Goal: Task Accomplishment & Management: Use online tool/utility

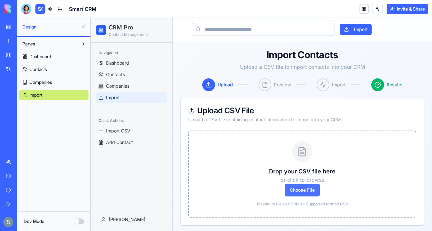
click at [312, 190] on span "Choose File" at bounding box center [302, 190] width 35 height 13
click at [91, 18] on input "Choose File" at bounding box center [91, 18] width 0 height 0
click at [61, 9] on link at bounding box center [60, 9] width 10 height 10
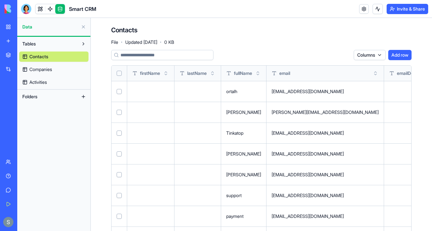
click at [120, 71] on div at bounding box center [119, 73] width 5 height 5
click at [119, 74] on button "Select all" at bounding box center [119, 73] width 5 height 5
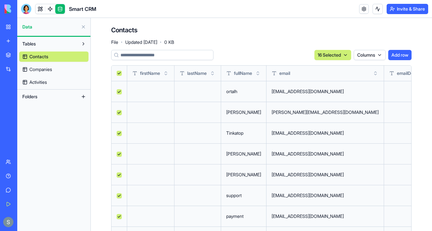
click at [337, 57] on html "BETA My Workspace New app Marketplace Integrations Recent Personal Assistant Sm…" at bounding box center [216, 115] width 432 height 231
click at [330, 67] on div "Delete" at bounding box center [329, 68] width 38 height 10
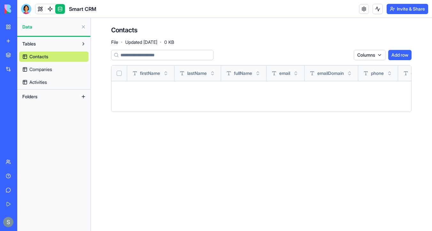
click at [62, 67] on link "Companies" at bounding box center [53, 69] width 69 height 10
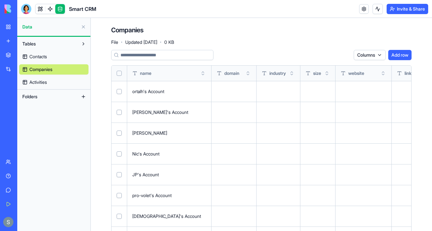
click at [120, 73] on button "Select all" at bounding box center [119, 73] width 5 height 5
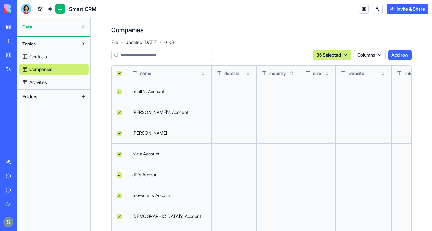
click at [332, 55] on html "BETA My Workspace New app Marketplace Integrations Recent Personal Assistant Sm…" at bounding box center [216, 115] width 432 height 231
click at [324, 70] on div "Delete" at bounding box center [329, 68] width 38 height 10
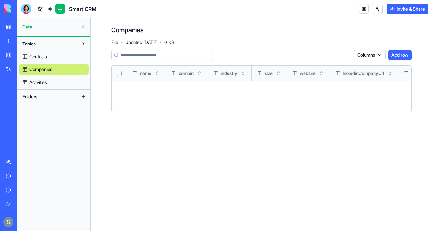
click at [55, 84] on link "Activities" at bounding box center [53, 82] width 69 height 10
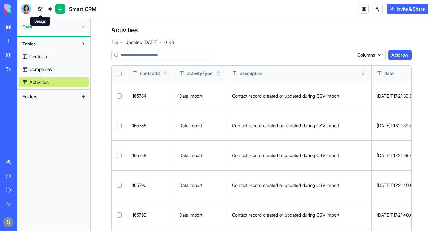
click at [40, 10] on link at bounding box center [40, 9] width 10 height 10
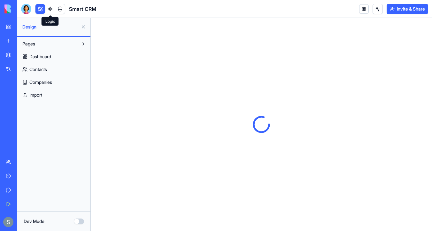
click at [48, 9] on link at bounding box center [50, 9] width 10 height 10
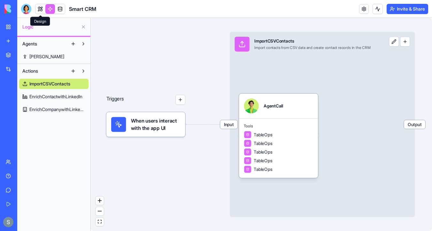
click at [40, 9] on link at bounding box center [40, 9] width 10 height 10
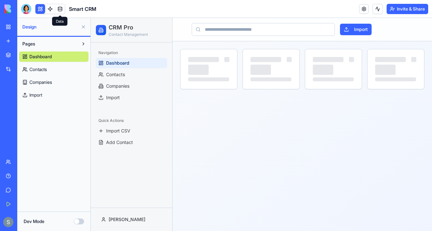
click at [60, 11] on link at bounding box center [60, 9] width 10 height 10
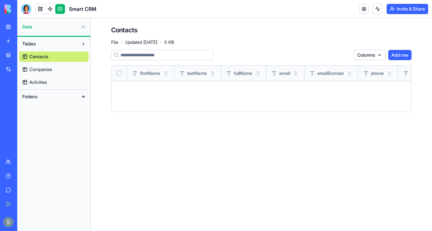
click at [41, 87] on link "Activities" at bounding box center [53, 82] width 69 height 10
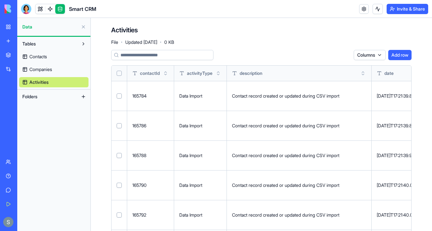
click at [118, 74] on button "Select all" at bounding box center [119, 73] width 5 height 5
click at [324, 55] on html "BETA My Workspace New app Marketplace Integrations Recent Personal Assistant Sm…" at bounding box center [216, 115] width 432 height 231
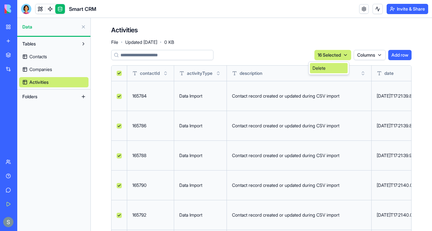
click at [323, 67] on div "Delete" at bounding box center [329, 68] width 38 height 10
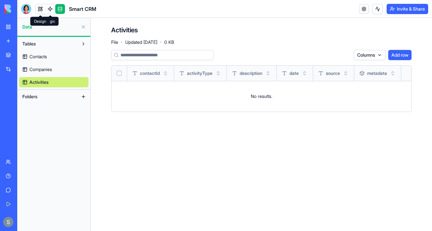
click at [41, 8] on link at bounding box center [40, 9] width 10 height 10
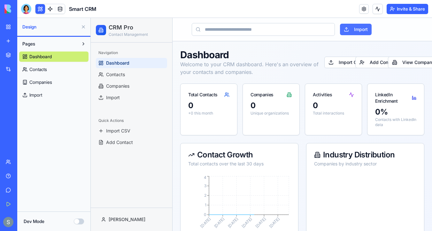
click at [350, 31] on button "Import" at bounding box center [356, 30] width 32 height 12
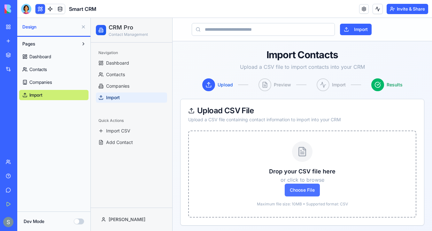
click at [295, 194] on span "Choose File" at bounding box center [302, 190] width 35 height 13
click at [91, 18] on input "Choose File" at bounding box center [91, 18] width 0 height 0
click at [356, 28] on button "Import" at bounding box center [356, 30] width 32 height 12
click at [308, 187] on span "Choose File" at bounding box center [302, 190] width 35 height 13
click at [91, 18] on input "Choose File" at bounding box center [91, 18] width 0 height 0
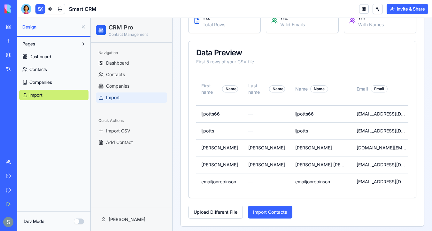
scroll to position [125, 0]
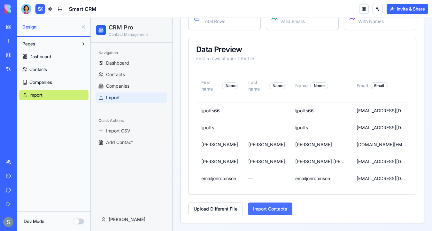
click at [277, 211] on button "Import Contacts" at bounding box center [270, 208] width 44 height 13
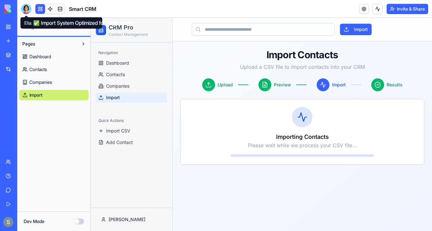
click at [28, 12] on div at bounding box center [26, 9] width 10 height 10
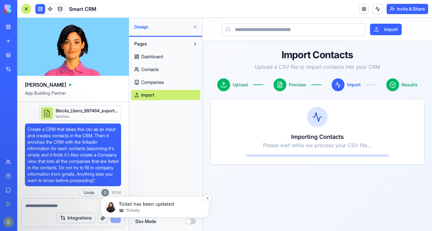
click at [137, 206] on p "Ticket has been updated" at bounding box center [160, 204] width 82 height 6
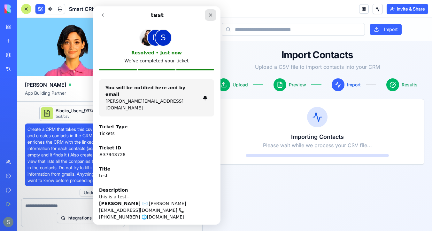
click at [212, 15] on icon "Close" at bounding box center [210, 14] width 5 height 5
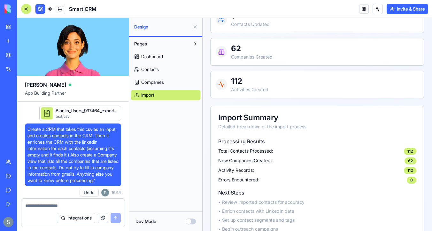
scroll to position [203, 0]
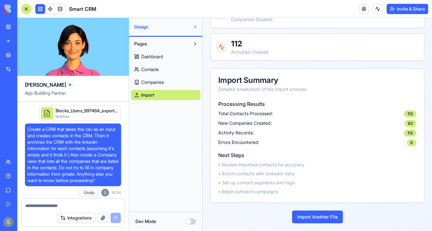
click at [164, 82] on span "Companies" at bounding box center [152, 82] width 23 height 6
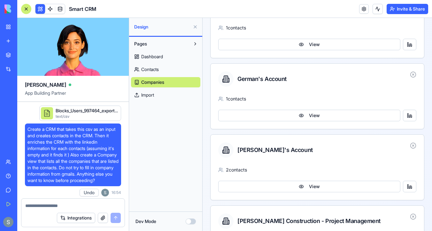
scroll to position [618, 0]
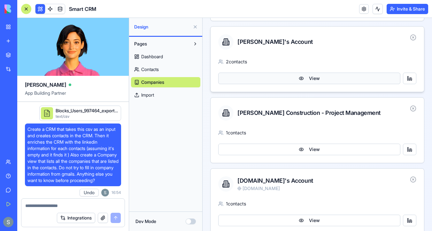
click at [297, 82] on button "View" at bounding box center [309, 79] width 182 height 12
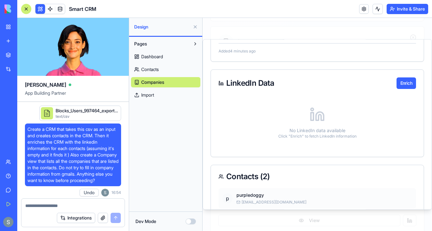
scroll to position [34, 0]
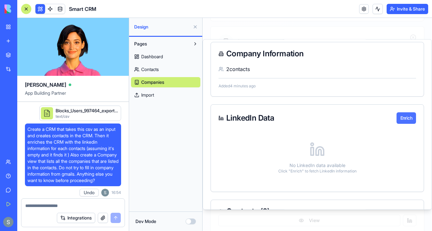
click at [408, 119] on button "Enrich" at bounding box center [407, 118] width 20 height 12
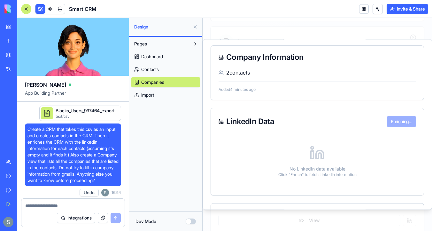
scroll to position [0, 0]
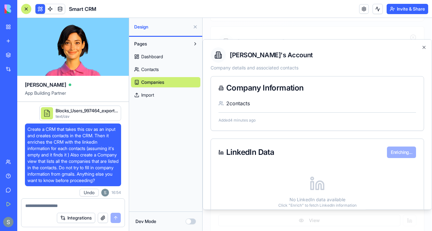
click at [172, 82] on link "Companies" at bounding box center [165, 82] width 69 height 10
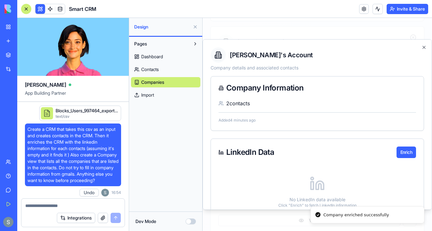
click at [170, 83] on link "Companies" at bounding box center [165, 82] width 69 height 10
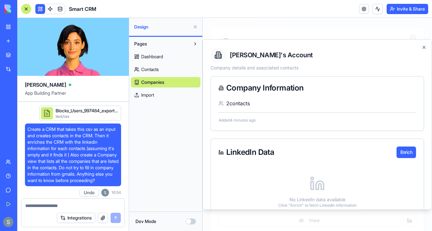
click at [157, 68] on span "Contacts" at bounding box center [150, 69] width 18 height 6
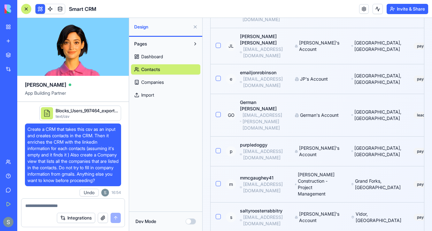
click at [159, 80] on span "Companies" at bounding box center [152, 82] width 23 height 6
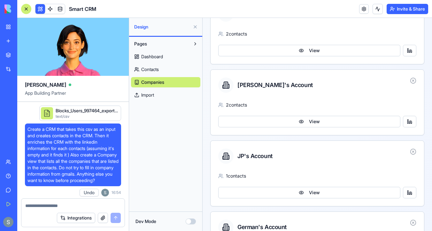
click at [170, 74] on link "Contacts" at bounding box center [165, 69] width 69 height 10
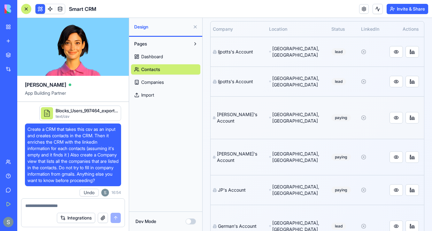
scroll to position [0, 95]
click at [397, 112] on button at bounding box center [396, 118] width 13 height 12
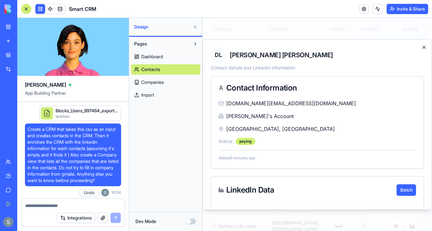
click at [423, 47] on icon "button" at bounding box center [424, 47] width 5 height 5
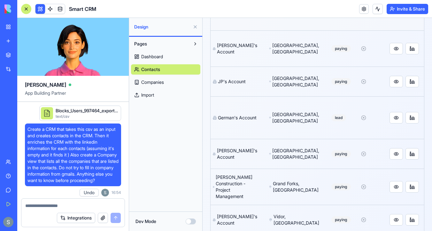
scroll to position [331, 0]
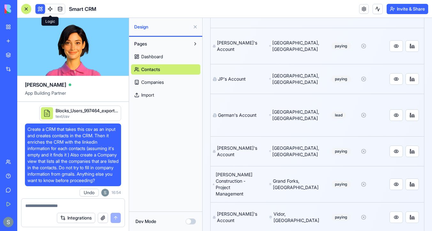
click at [51, 10] on link at bounding box center [50, 9] width 10 height 10
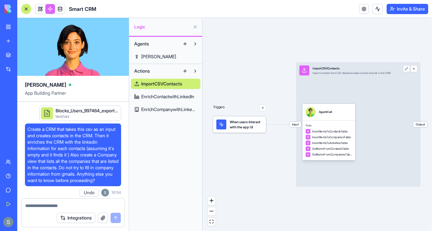
click at [183, 108] on span "EnrichCompanywithLinkedIn" at bounding box center [169, 109] width 56 height 6
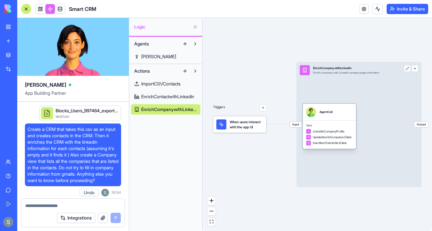
click at [328, 113] on div "AgentCall" at bounding box center [326, 112] width 13 height 4
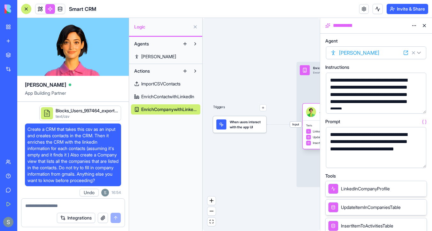
click at [313, 110] on div at bounding box center [311, 112] width 10 height 10
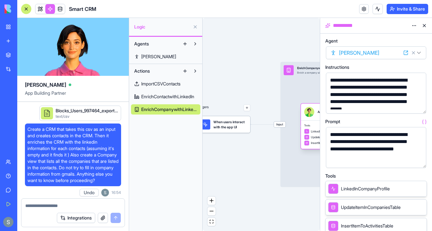
click at [313, 110] on div at bounding box center [309, 112] width 10 height 10
click at [317, 113] on div "AgentCall" at bounding box center [327, 112] width 47 height 10
click at [154, 57] on span "[PERSON_NAME]" at bounding box center [158, 56] width 35 height 6
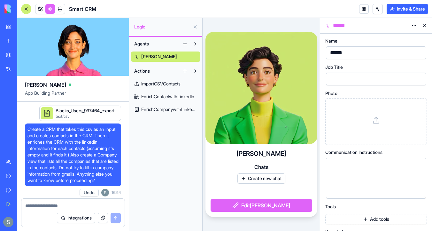
click at [263, 179] on button "Create new chat" at bounding box center [262, 178] width 48 height 10
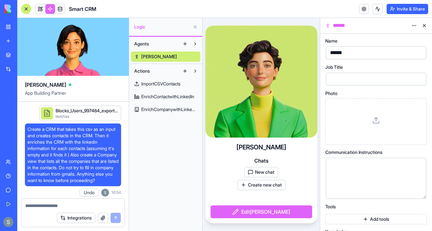
click at [263, 173] on button "New chat" at bounding box center [262, 172] width 34 height 10
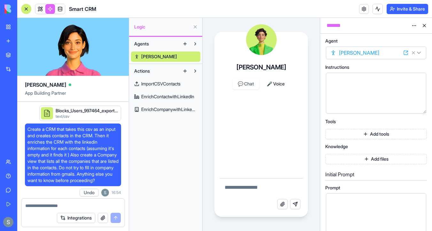
click at [248, 185] on textarea at bounding box center [262, 188] width 84 height 20
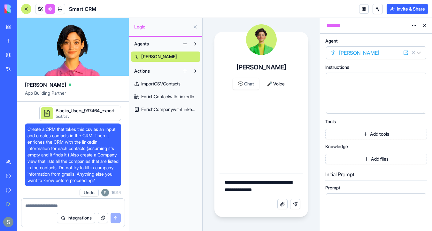
type textarea "**********"
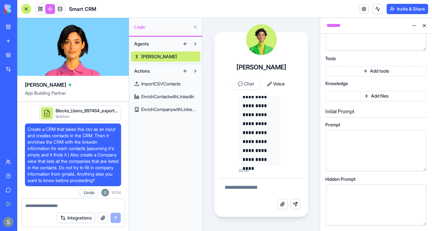
scroll to position [62, 0]
click at [188, 97] on span "EnrichContactwithLinkedIn" at bounding box center [167, 96] width 53 height 6
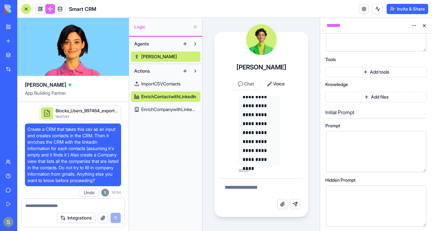
scroll to position [79, 0]
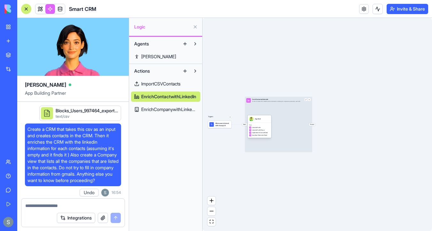
click at [264, 128] on div "LinkedInProfile" at bounding box center [259, 127] width 21 height 2
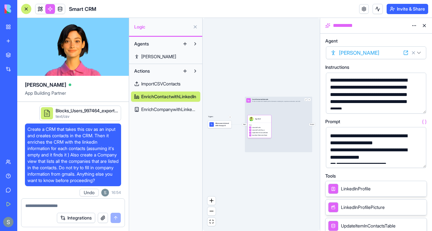
scroll to position [10, 0]
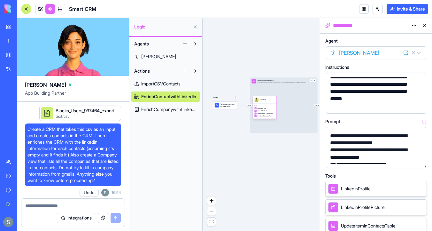
click at [265, 102] on div "AgentCall" at bounding box center [265, 99] width 24 height 7
click at [264, 100] on div "AgentCall" at bounding box center [264, 100] width 6 height 2
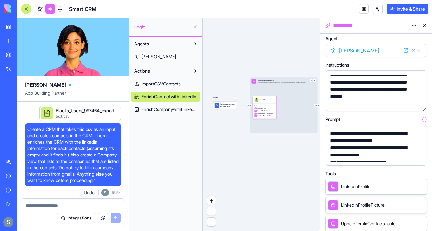
scroll to position [0, 0]
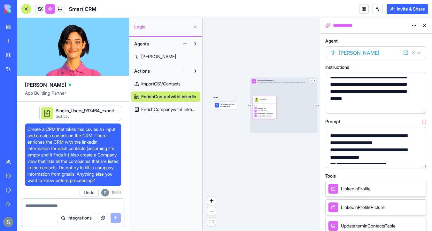
click at [157, 57] on span "[PERSON_NAME]" at bounding box center [158, 56] width 35 height 6
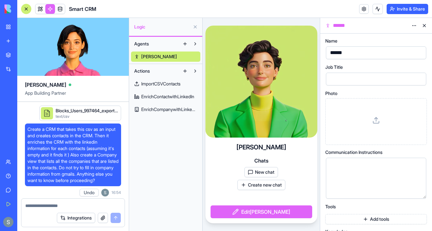
click at [263, 173] on button "New chat" at bounding box center [262, 172] width 34 height 10
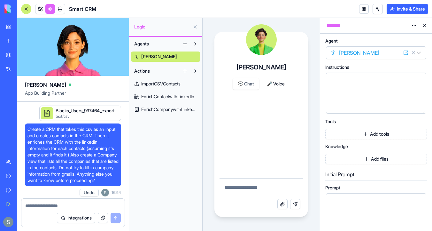
click at [253, 185] on textarea at bounding box center [262, 188] width 84 height 20
click at [76, 202] on textarea at bounding box center [73, 205] width 96 height 6
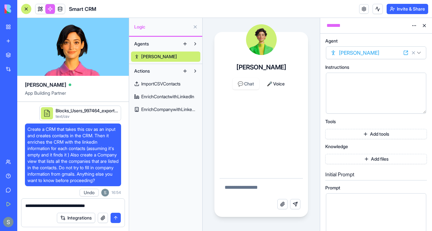
type textarea "**********"
click at [426, 25] on button at bounding box center [424, 25] width 10 height 10
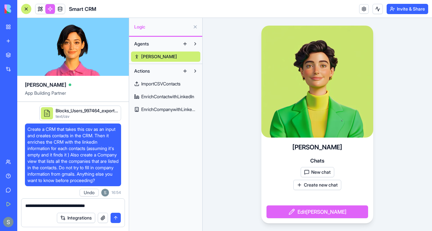
click at [182, 97] on span "EnrichContactwithLinkedIn" at bounding box center [167, 96] width 53 height 6
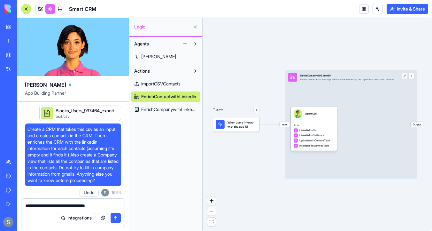
click at [195, 97] on span "EnrichContactwithLinkedIn" at bounding box center [168, 96] width 55 height 6
click at [204, 102] on link "Open" at bounding box center [217, 103] width 38 height 10
click at [178, 97] on span "EnrichContactwithLinkedIn" at bounding box center [168, 96] width 55 height 6
click at [182, 116] on div "Advanced" at bounding box center [187, 115] width 38 height 10
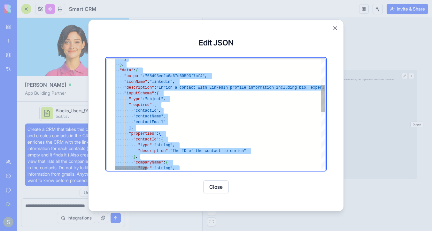
type textarea "**********"
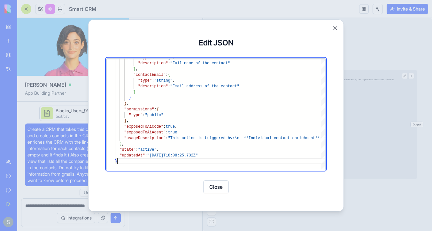
scroll to position [23, 2]
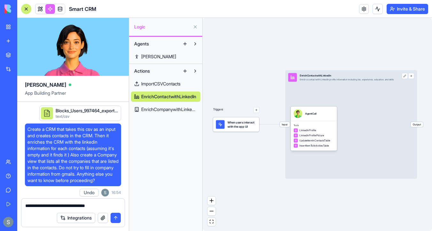
click at [64, 206] on textarea "**********" at bounding box center [73, 205] width 96 height 6
paste textarea "**********"
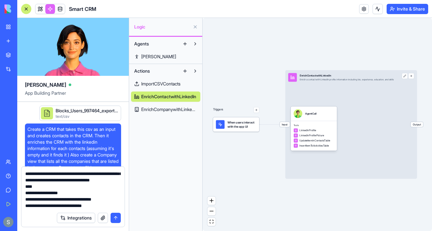
type textarea "**********"
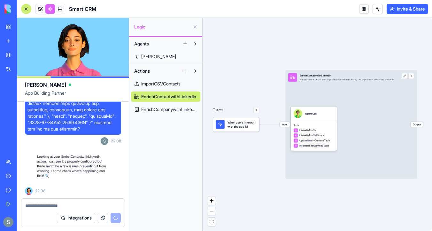
scroll to position [3648, 0]
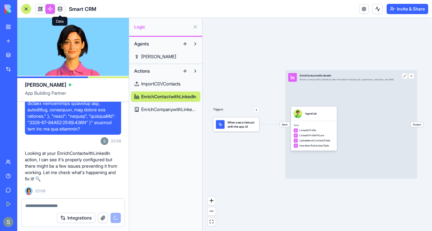
click at [59, 11] on link at bounding box center [60, 9] width 10 height 10
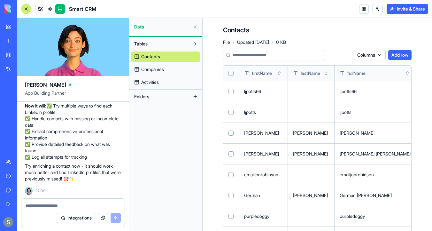
click at [231, 73] on button "Select all" at bounding box center [231, 73] width 5 height 5
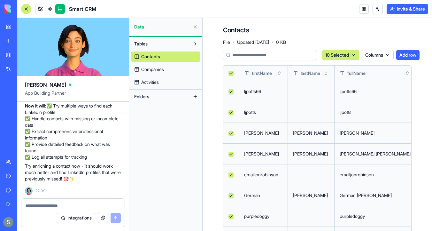
click at [231, 73] on button "Select all" at bounding box center [231, 73] width 5 height 5
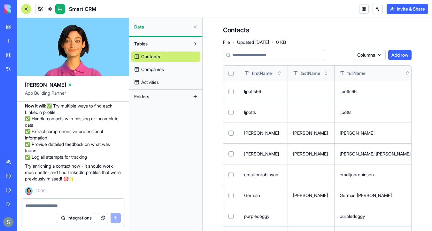
click at [171, 67] on link "Companies" at bounding box center [165, 69] width 69 height 10
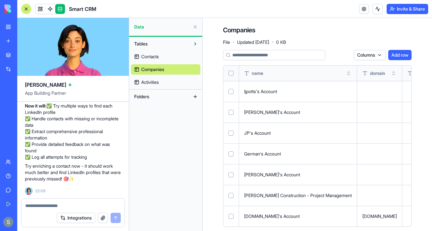
click at [234, 72] on th at bounding box center [231, 73] width 16 height 15
click at [232, 72] on button "Select all" at bounding box center [231, 73] width 5 height 5
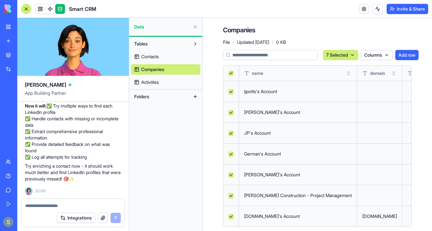
click at [232, 72] on button "Select all" at bounding box center [231, 73] width 5 height 5
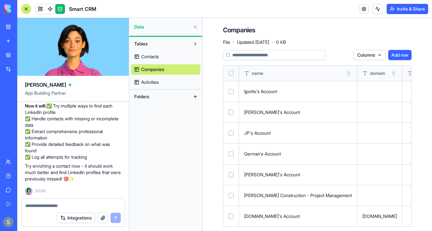
scroll to position [4075, 0]
click at [76, 205] on textarea at bounding box center [73, 205] width 96 height 6
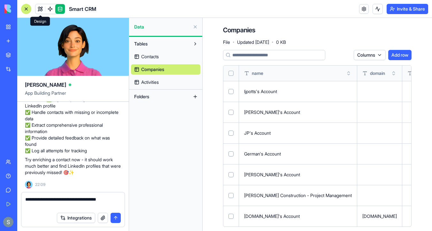
click at [39, 10] on link at bounding box center [40, 9] width 10 height 10
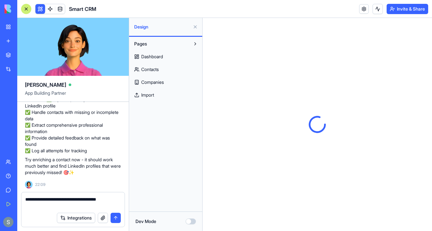
click at [79, 204] on textarea "**********" at bounding box center [73, 202] width 96 height 13
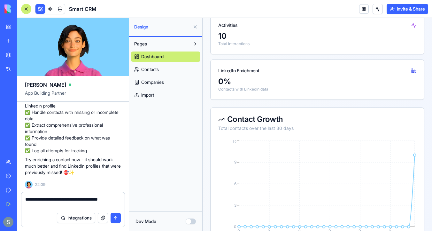
scroll to position [195, 0]
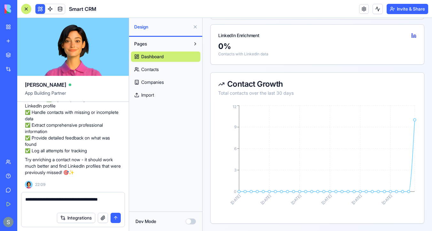
click at [173, 72] on link "Contacts" at bounding box center [165, 69] width 69 height 10
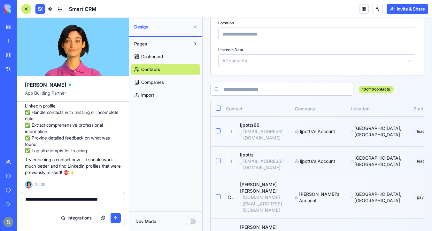
scroll to position [54, 0]
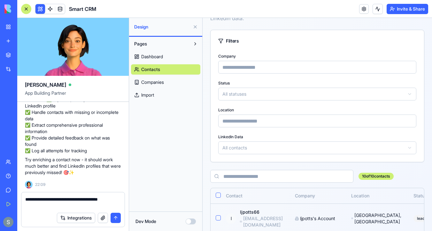
click at [166, 84] on link "Companies" at bounding box center [165, 82] width 69 height 10
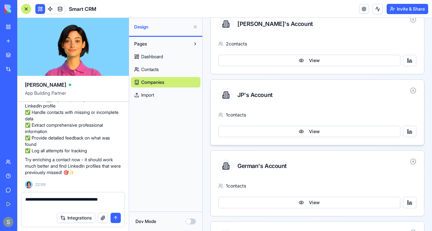
scroll to position [426, 0]
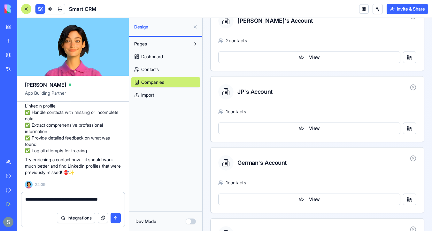
click at [72, 206] on textarea "**********" at bounding box center [73, 202] width 96 height 13
type textarea "**********"
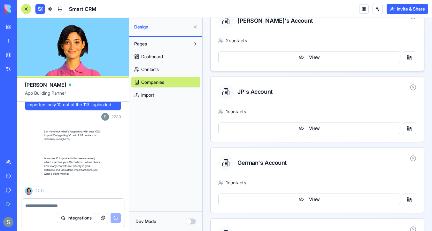
scroll to position [4208, 0]
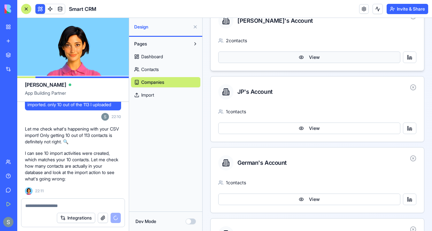
click at [271, 55] on button "View" at bounding box center [309, 57] width 182 height 12
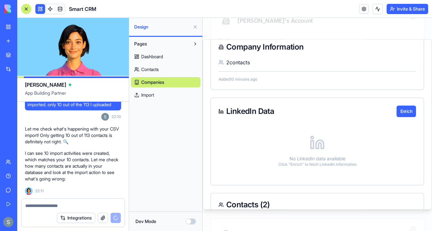
scroll to position [19, 0]
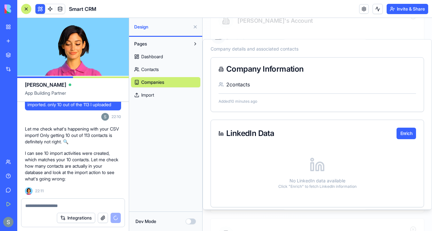
click at [242, 85] on span "2 contacts" at bounding box center [238, 85] width 24 height 8
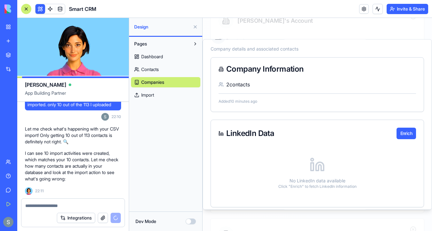
click at [222, 84] on icon at bounding box center [221, 84] width 5 height 5
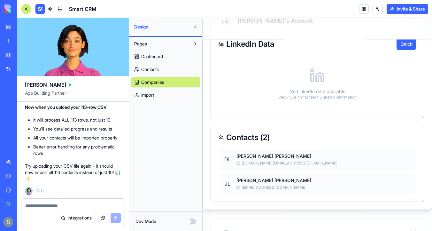
scroll to position [0, 0]
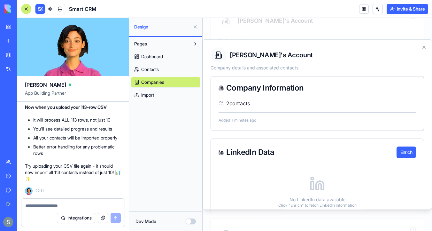
click at [160, 56] on span "Dashboard" at bounding box center [152, 56] width 22 height 6
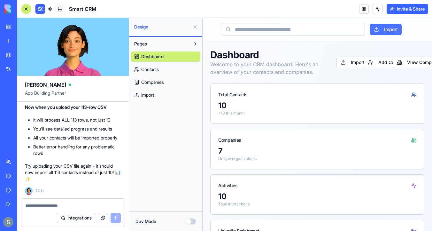
click at [388, 31] on button "Import" at bounding box center [386, 30] width 32 height 12
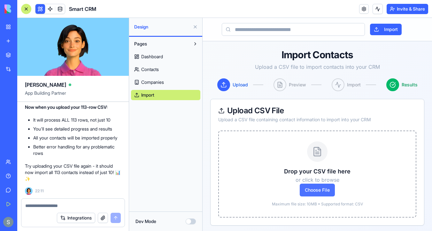
click at [326, 192] on span "Choose File" at bounding box center [317, 190] width 35 height 13
click at [203, 18] on input "Choose File" at bounding box center [203, 18] width 0 height 0
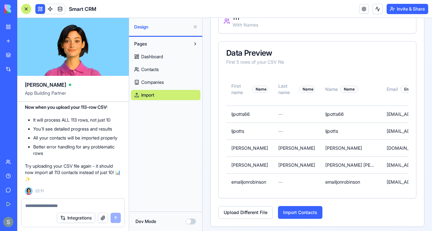
scroll to position [185, 0]
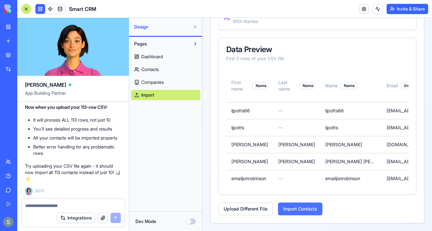
click at [307, 208] on button "Import Contacts" at bounding box center [300, 208] width 44 height 13
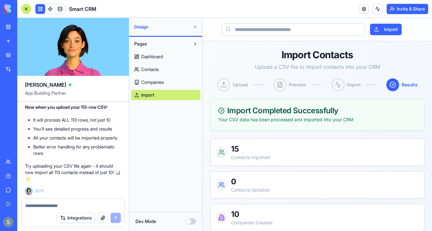
click at [44, 203] on textarea at bounding box center [73, 205] width 96 height 6
click at [376, 8] on button at bounding box center [378, 9] width 10 height 10
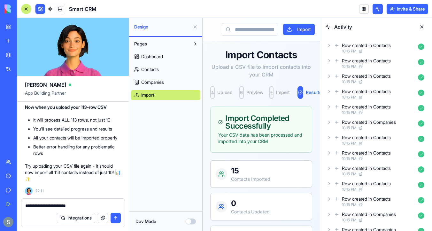
click at [329, 46] on icon at bounding box center [329, 45] width 1 height 3
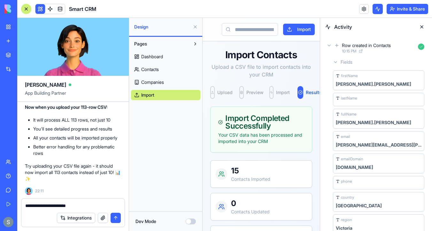
click at [329, 43] on div "Row created in Contacts 10:15 PM" at bounding box center [376, 48] width 102 height 14
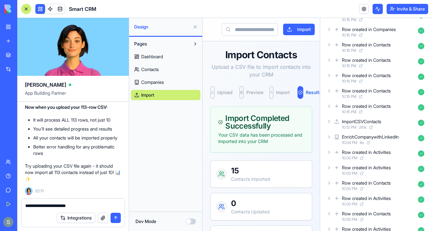
scroll to position [308, 0]
click at [84, 205] on textarea "**********" at bounding box center [73, 205] width 96 height 6
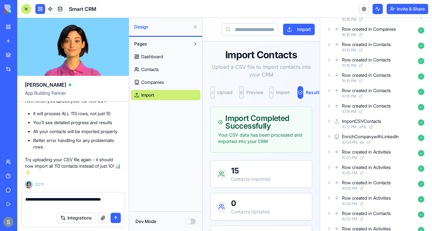
type textarea "**********"
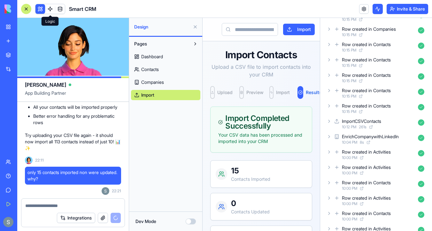
click at [52, 9] on span at bounding box center [50, 9] width 18 height 18
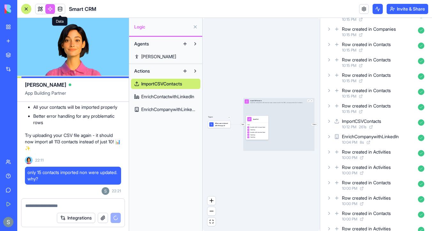
click at [61, 11] on link at bounding box center [60, 9] width 10 height 10
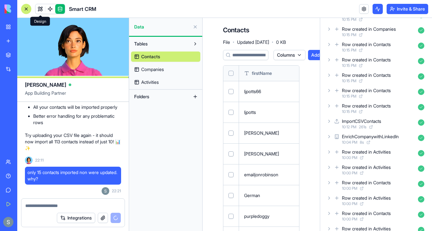
click at [39, 9] on link at bounding box center [40, 9] width 10 height 10
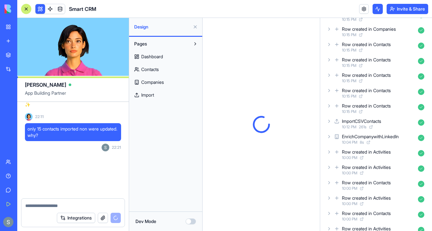
scroll to position [4693, 0]
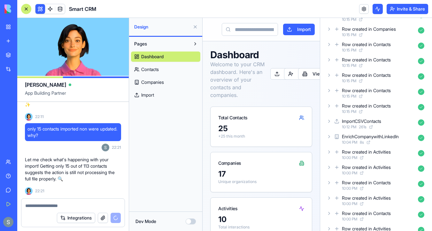
click at [191, 222] on button "Dev Mode" at bounding box center [191, 221] width 10 height 6
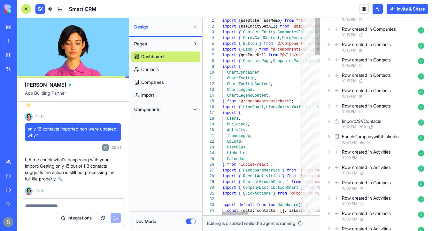
scroll to position [40, 0]
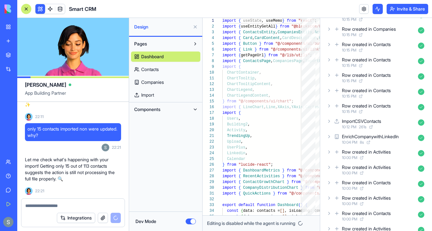
click at [165, 66] on link "Contacts" at bounding box center [165, 69] width 69 height 10
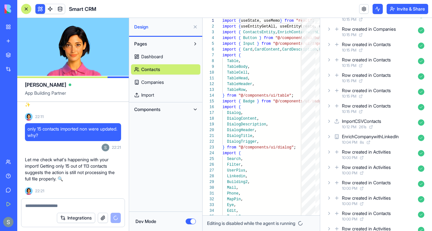
click at [167, 80] on link "Companies" at bounding box center [165, 82] width 69 height 10
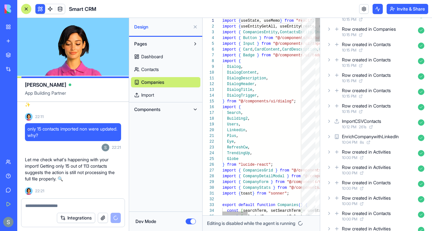
click at [166, 92] on link "Import" at bounding box center [165, 95] width 69 height 10
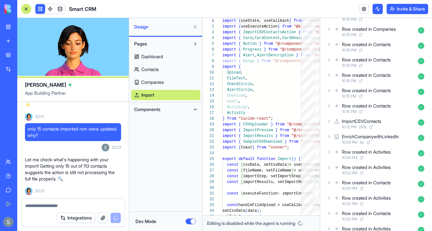
click at [167, 58] on link "Dashboard" at bounding box center [165, 56] width 69 height 10
type textarea "**********"
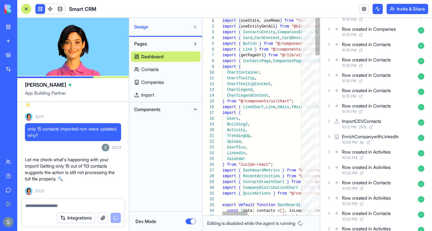
scroll to position [40, 0]
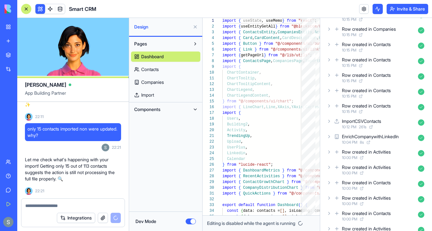
click at [187, 218] on button "Dev Mode" at bounding box center [191, 221] width 10 height 6
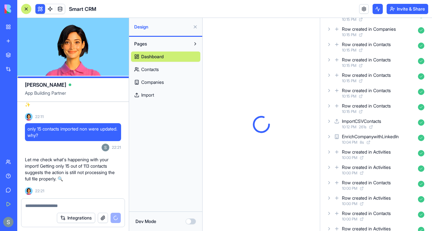
scroll to position [0, 0]
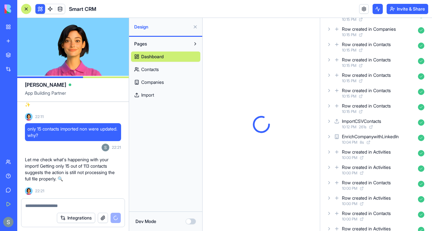
type button "on"
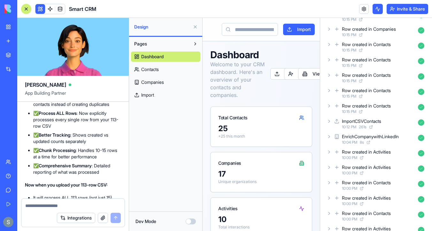
scroll to position [4956, 0]
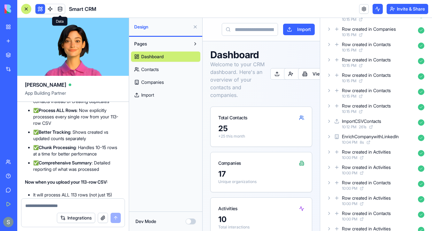
click at [60, 10] on link at bounding box center [60, 9] width 10 height 10
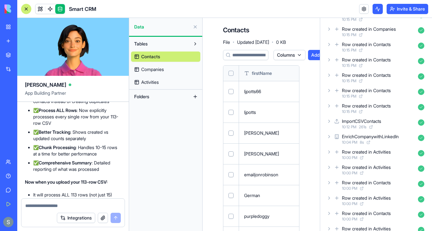
click at [231, 73] on button "Select all" at bounding box center [231, 73] width 5 height 5
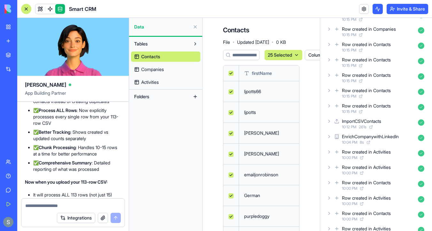
click at [285, 56] on html "BETA My Workspace New app Marketplace Integrations Recent Personal Assistant Sm…" at bounding box center [216, 115] width 432 height 231
click at [284, 69] on div "Delete" at bounding box center [283, 68] width 38 height 10
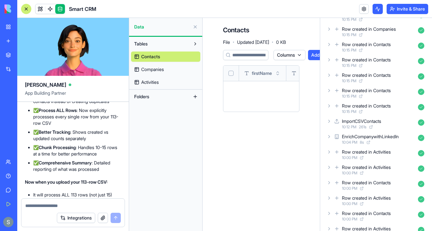
click at [152, 70] on span "Companies" at bounding box center [152, 69] width 23 height 6
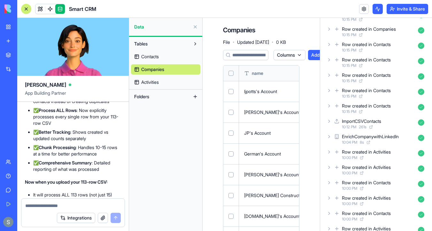
click at [230, 72] on button "Select all" at bounding box center [231, 73] width 5 height 5
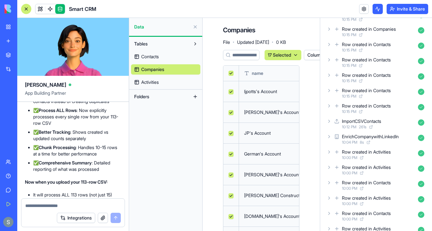
click at [278, 58] on html "BETA My Workspace New app Marketplace Integrations Recent Personal Assistant Sm…" at bounding box center [216, 115] width 432 height 231
click at [278, 67] on div "Delete" at bounding box center [282, 68] width 38 height 10
click at [158, 81] on span "Activities" at bounding box center [150, 82] width 18 height 6
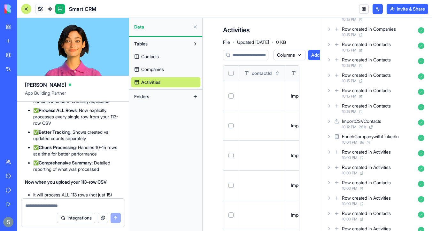
click at [229, 74] on button "Select all" at bounding box center [231, 73] width 5 height 5
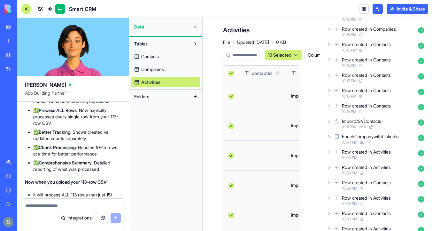
click at [278, 54] on html "BETA My Workspace New app Marketplace Integrations Recent Personal Assistant Sm…" at bounding box center [216, 115] width 432 height 231
click at [278, 66] on div "Delete" at bounding box center [282, 68] width 38 height 10
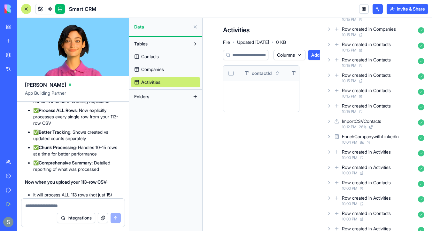
click at [39, 207] on textarea at bounding box center [73, 205] width 96 height 6
click at [43, 13] on span at bounding box center [50, 9] width 18 height 18
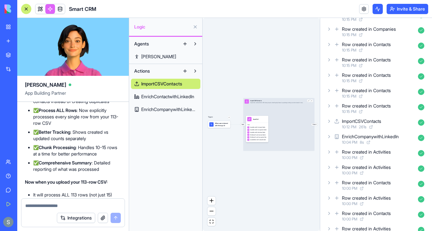
click at [40, 10] on link at bounding box center [40, 9] width 10 height 10
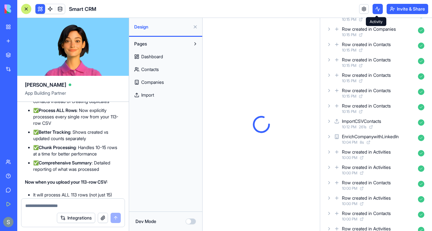
click at [377, 6] on button at bounding box center [378, 9] width 10 height 10
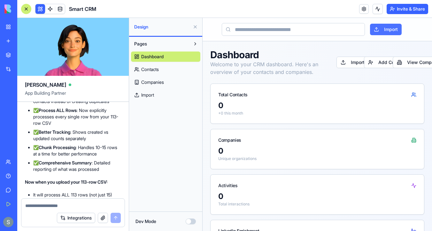
click at [392, 32] on button "Import" at bounding box center [386, 30] width 32 height 12
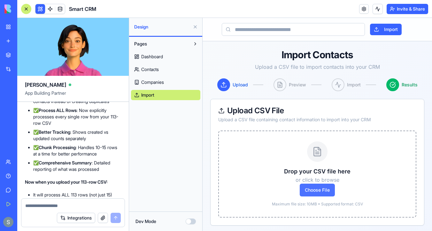
click at [329, 189] on span "Choose File" at bounding box center [317, 190] width 35 height 13
click at [203, 18] on input "Choose File" at bounding box center [203, 18] width 0 height 0
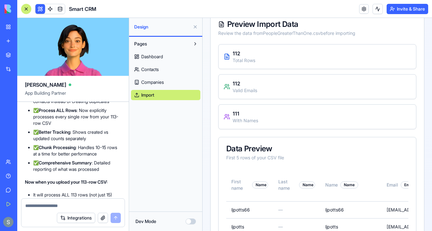
scroll to position [185, 0]
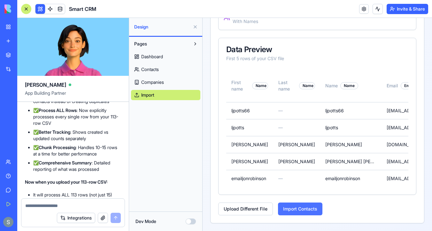
click at [303, 210] on button "Import Contacts" at bounding box center [300, 208] width 44 height 13
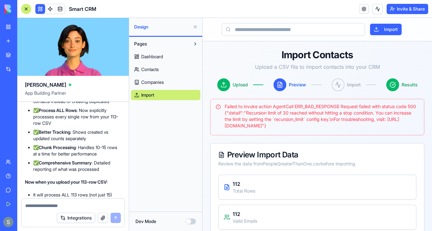
scroll to position [8, 0]
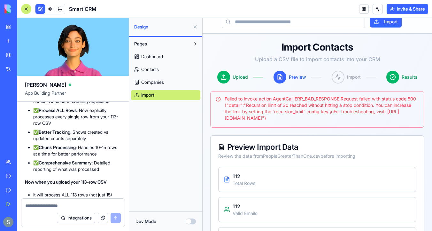
drag, startPoint x: 224, startPoint y: 98, endPoint x: 418, endPoint y: 122, distance: 195.2
click at [418, 122] on div "Failed to invoke action AgentCall ERR_BAD_RESPONSE Request failed with status c…" at bounding box center [317, 109] width 214 height 36
copy div "Failed to invoke action AgentCall ERR_BAD_RESPONSE Request failed with status c…"
click at [63, 204] on textarea at bounding box center [73, 205] width 96 height 6
click at [53, 206] on textarea at bounding box center [73, 205] width 96 height 6
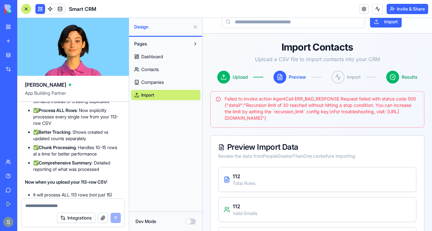
paste textarea "**********"
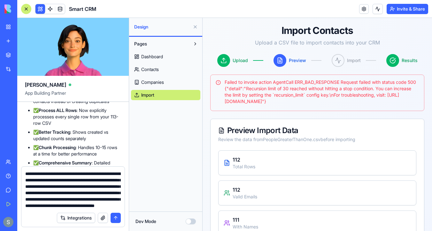
scroll to position [0, 0]
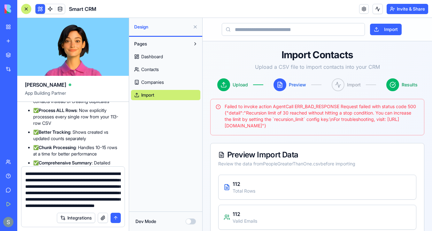
type textarea "**********"
click at [116, 216] on button "submit" at bounding box center [116, 218] width 10 height 10
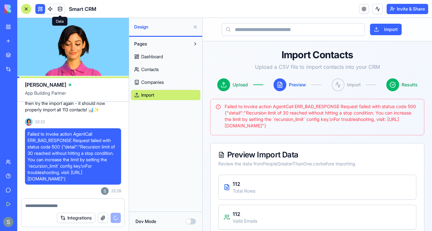
click at [62, 10] on link at bounding box center [60, 9] width 10 height 10
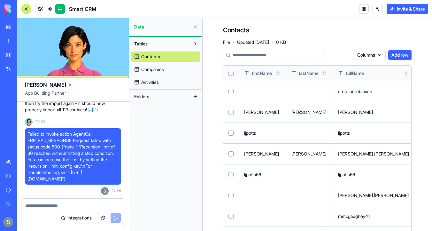
click at [231, 74] on button "Select all" at bounding box center [231, 73] width 5 height 5
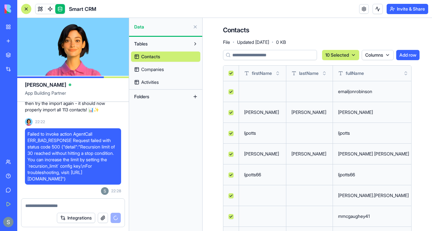
click at [231, 73] on button "Select all" at bounding box center [231, 73] width 5 height 5
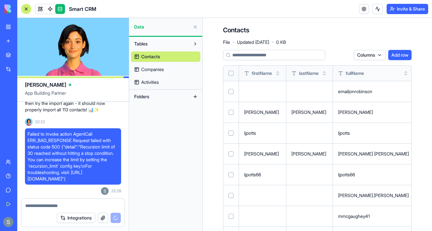
click at [184, 69] on link "Companies" at bounding box center [165, 69] width 69 height 10
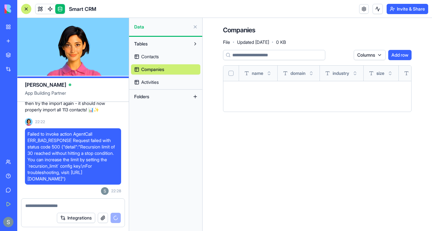
click at [232, 74] on button "Select all" at bounding box center [231, 73] width 5 height 5
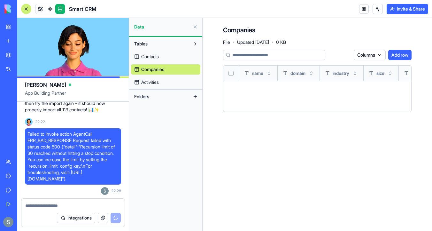
click at [230, 73] on button "Select all" at bounding box center [231, 73] width 5 height 5
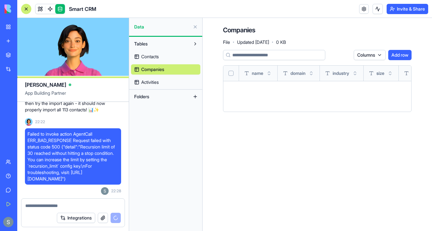
click at [361, 9] on link at bounding box center [364, 9] width 10 height 10
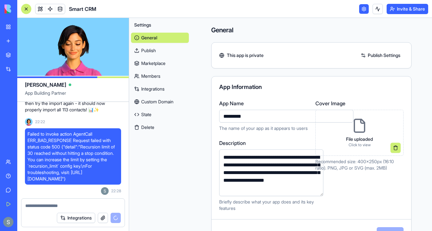
click at [169, 90] on link "Integrations" at bounding box center [160, 89] width 58 height 10
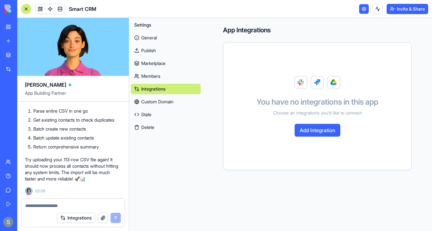
scroll to position [5658, 0]
click at [60, 10] on link at bounding box center [60, 9] width 10 height 10
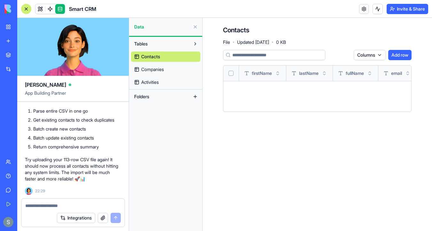
click at [154, 43] on button "Tables" at bounding box center [160, 44] width 59 height 10
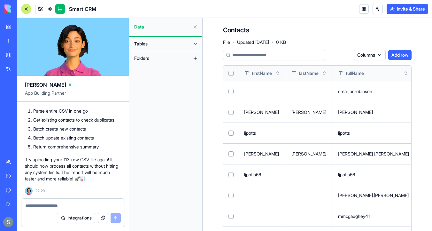
click at [155, 45] on button "Tables" at bounding box center [160, 44] width 59 height 10
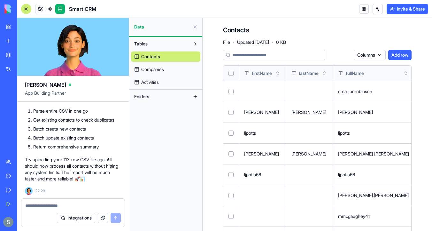
click at [157, 98] on button "Folders" at bounding box center [160, 96] width 59 height 10
click at [231, 72] on button "Select all" at bounding box center [231, 73] width 5 height 5
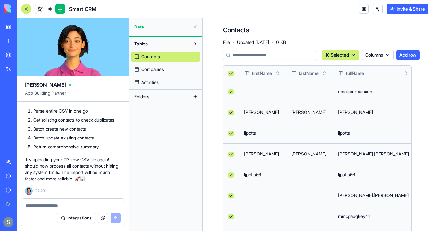
click at [348, 55] on html "BETA My Workspace New app Marketplace Integrations Recent Personal Assistant Sm…" at bounding box center [216, 115] width 432 height 231
click at [338, 70] on div "Delete" at bounding box center [339, 68] width 38 height 10
click at [185, 67] on link "Companies" at bounding box center [165, 69] width 69 height 10
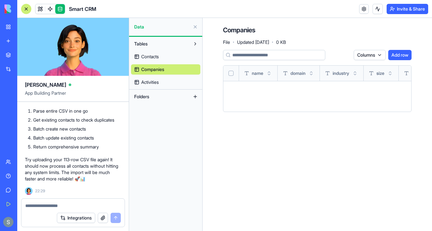
click at [230, 73] on button "Select all" at bounding box center [231, 73] width 5 height 5
click at [157, 80] on span "Activities" at bounding box center [150, 82] width 18 height 6
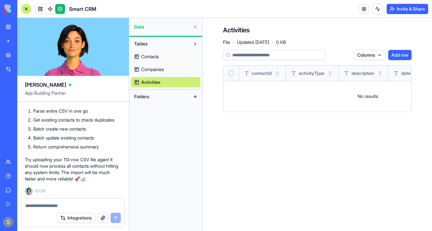
click at [160, 71] on span "Companies" at bounding box center [152, 69] width 23 height 6
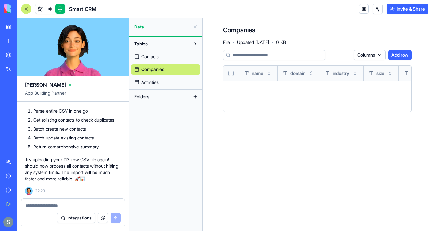
click at [231, 74] on button "Select all" at bounding box center [231, 73] width 5 height 5
click at [164, 60] on link "Contacts" at bounding box center [165, 56] width 69 height 10
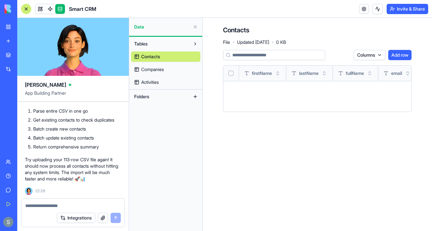
click at [163, 72] on span "Companies" at bounding box center [152, 69] width 23 height 6
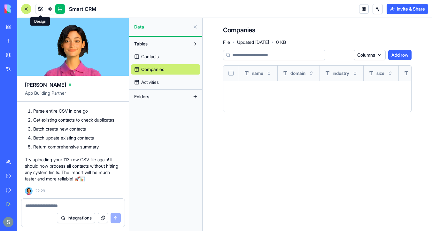
click at [38, 9] on link at bounding box center [40, 9] width 10 height 10
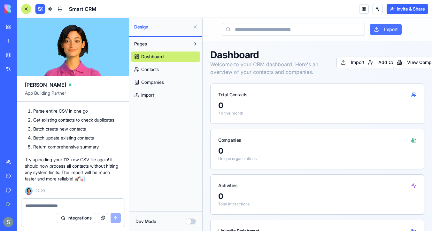
click at [393, 27] on button "Import" at bounding box center [386, 30] width 32 height 12
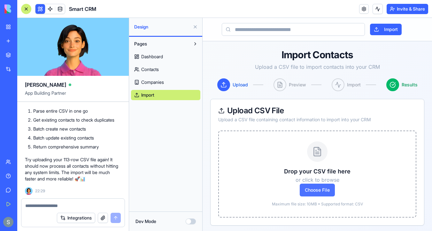
click at [324, 194] on span "Choose File" at bounding box center [317, 190] width 35 height 13
click at [203, 18] on input "Choose File" at bounding box center [203, 18] width 0 height 0
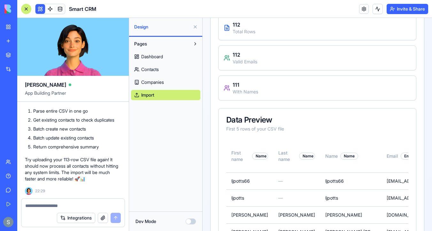
scroll to position [185, 0]
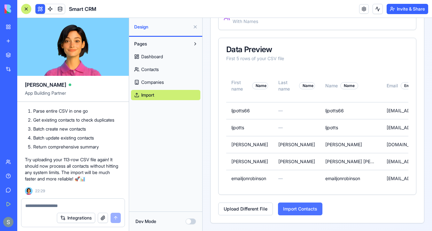
click at [299, 209] on button "Import Contacts" at bounding box center [300, 208] width 44 height 13
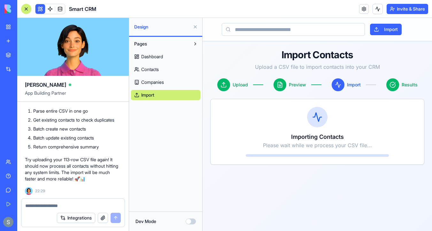
scroll to position [0, 0]
click at [375, 6] on button at bounding box center [378, 9] width 10 height 10
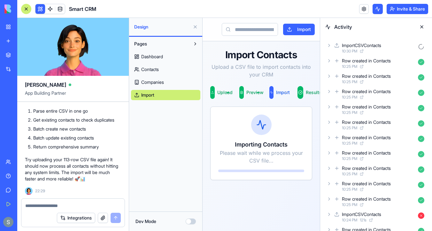
click at [330, 214] on icon at bounding box center [329, 214] width 1 height 3
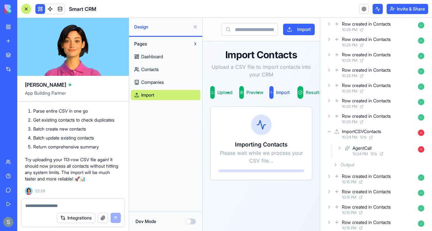
scroll to position [88, 0]
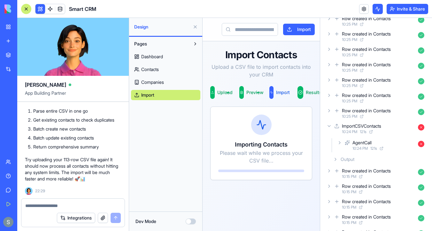
click at [335, 158] on icon at bounding box center [335, 159] width 1 height 3
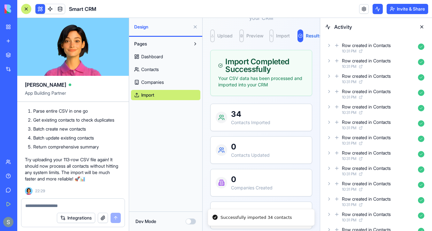
scroll to position [134, 0]
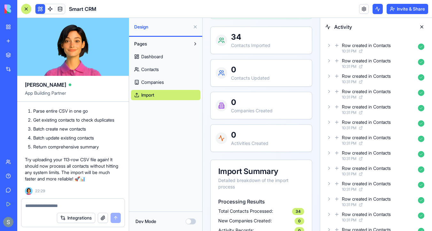
click at [76, 201] on div at bounding box center [72, 204] width 103 height 10
click at [66, 203] on textarea at bounding box center [73, 205] width 96 height 6
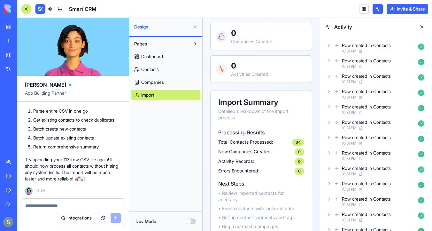
scroll to position [238, 0]
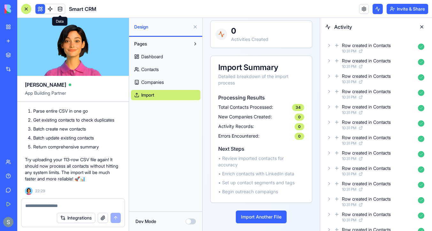
click at [60, 10] on link at bounding box center [60, 9] width 10 height 10
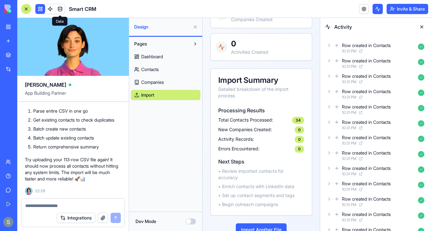
scroll to position [203, 0]
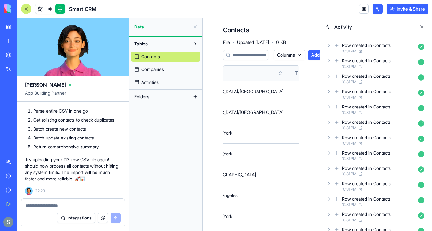
scroll to position [0, 668]
click at [65, 203] on textarea at bounding box center [73, 205] width 96 height 6
click at [54, 207] on textarea at bounding box center [73, 205] width 96 height 6
type textarea "*"
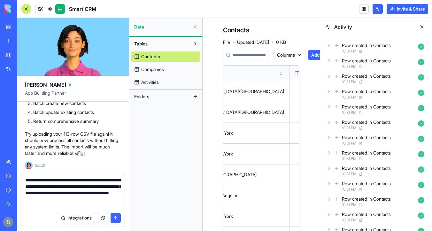
type textarea "**********"
click at [114, 215] on button "submit" at bounding box center [116, 218] width 10 height 10
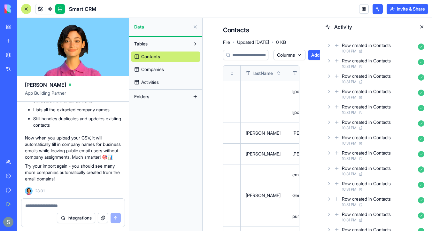
scroll to position [0, 0]
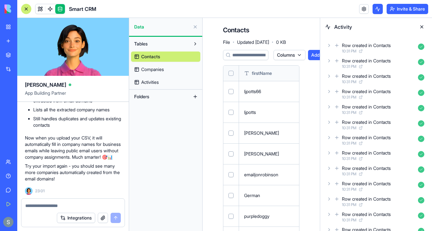
click at [231, 71] on button "Select all" at bounding box center [231, 73] width 5 height 5
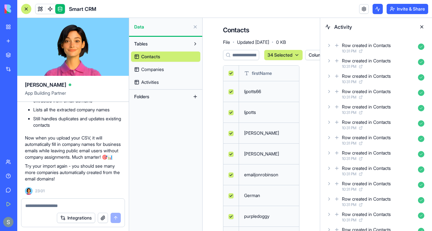
click at [291, 53] on html "BETA My Workspace New app Marketplace Integrations Recent Personal Assistant Sm…" at bounding box center [216, 115] width 432 height 231
click at [277, 67] on div "Delete" at bounding box center [283, 68] width 38 height 10
click at [168, 70] on link "Companies" at bounding box center [165, 69] width 69 height 10
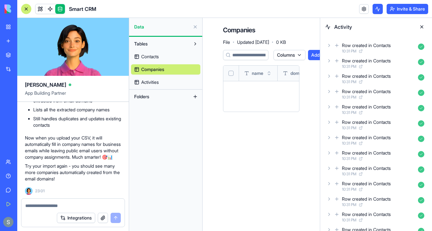
click at [169, 54] on link "Contacts" at bounding box center [165, 56] width 69 height 10
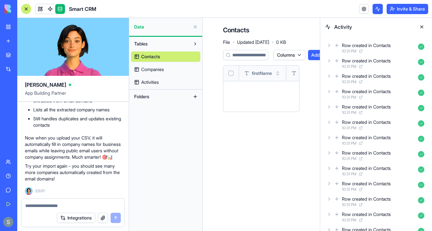
click at [170, 66] on link "Companies" at bounding box center [165, 69] width 69 height 10
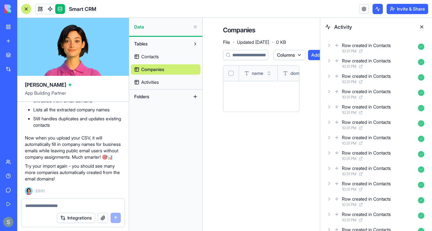
click at [170, 79] on link "Activities" at bounding box center [165, 82] width 69 height 10
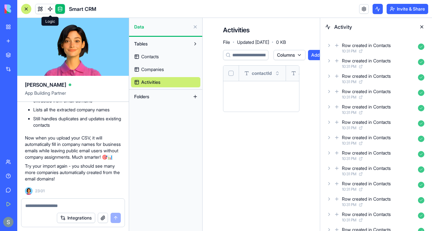
click at [42, 8] on span at bounding box center [50, 9] width 18 height 18
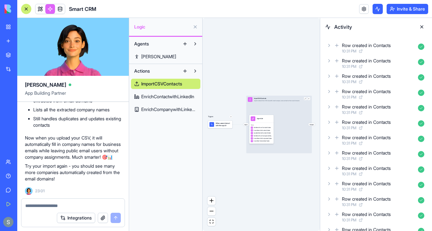
click at [41, 10] on link at bounding box center [40, 9] width 10 height 10
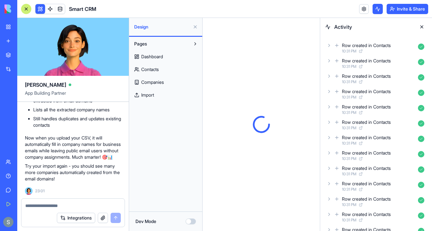
click at [421, 26] on button at bounding box center [422, 27] width 10 height 10
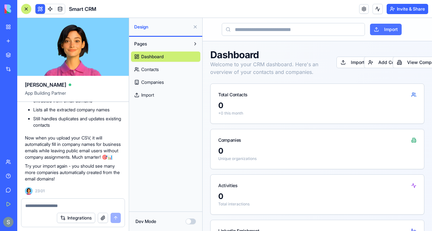
click at [395, 31] on button "Import" at bounding box center [386, 30] width 32 height 12
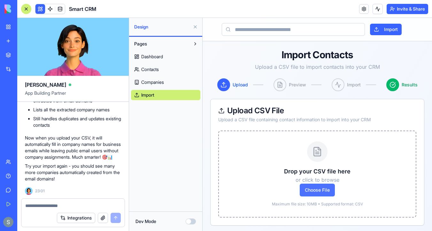
click at [315, 191] on span "Choose File" at bounding box center [317, 190] width 35 height 13
click at [203, 18] on input "Choose File" at bounding box center [203, 18] width 0 height 0
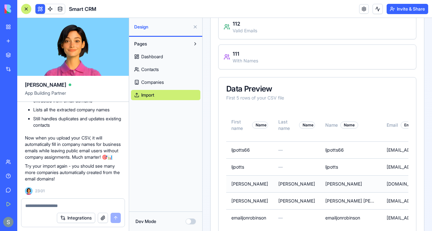
scroll to position [185, 0]
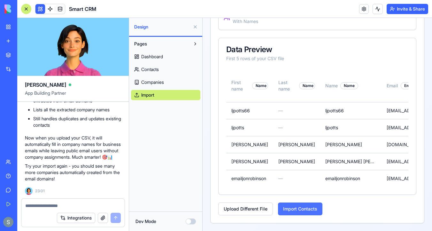
click at [306, 208] on button "Import Contacts" at bounding box center [300, 208] width 44 height 13
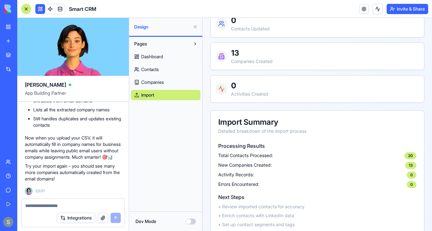
scroll to position [203, 0]
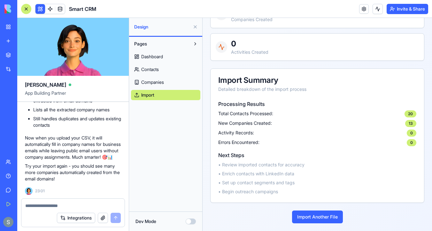
click at [173, 57] on link "Dashboard" at bounding box center [165, 56] width 69 height 10
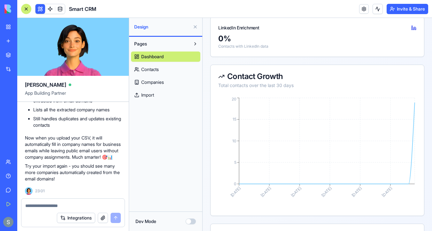
click at [63, 8] on link at bounding box center [60, 9] width 10 height 10
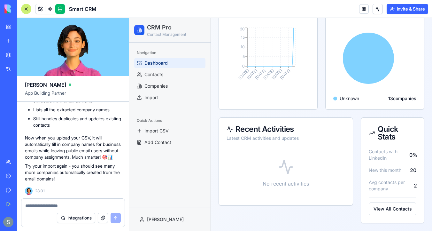
scroll to position [182, 0]
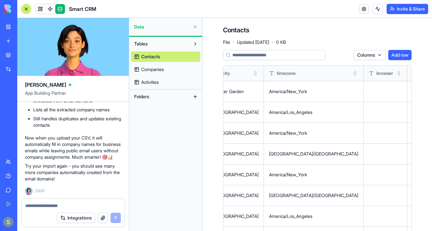
scroll to position [0, 594]
click at [68, 207] on textarea at bounding box center [73, 205] width 96 height 6
type textarea "*"
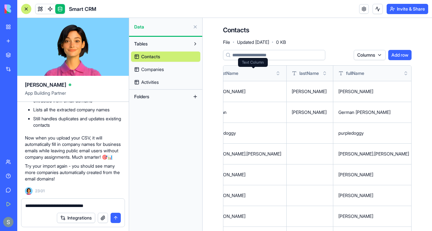
scroll to position [0, 0]
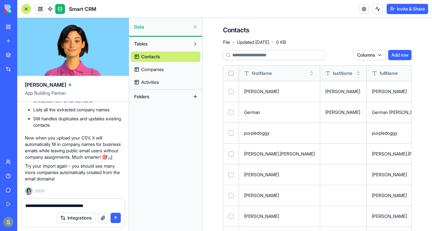
click at [231, 72] on button "Select all" at bounding box center [231, 73] width 5 height 5
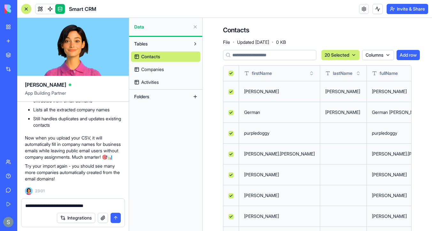
click at [108, 205] on textarea "**********" at bounding box center [73, 205] width 96 height 6
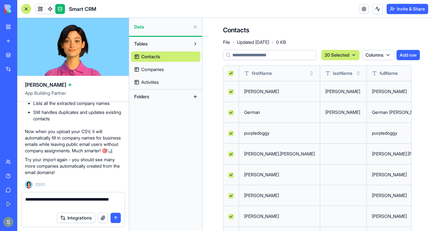
click at [168, 69] on link "Companies" at bounding box center [165, 69] width 69 height 10
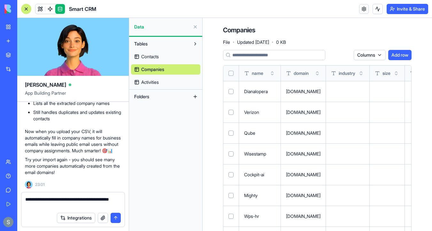
click at [232, 72] on button "Select all" at bounding box center [231, 73] width 5 height 5
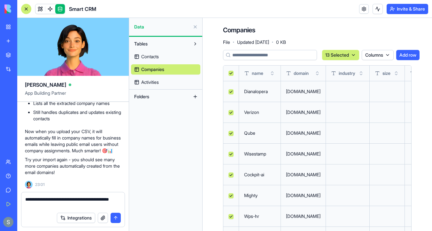
click at [73, 207] on textarea "**********" at bounding box center [73, 202] width 96 height 13
type textarea "**********"
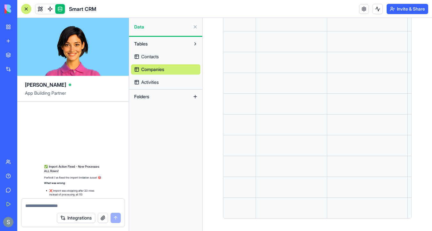
scroll to position [6581, 0]
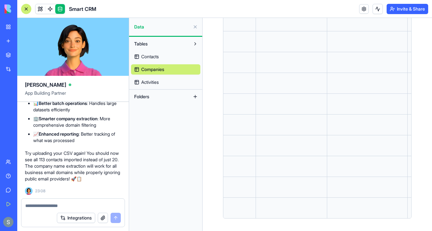
click at [166, 58] on link "Contacts" at bounding box center [165, 56] width 69 height 10
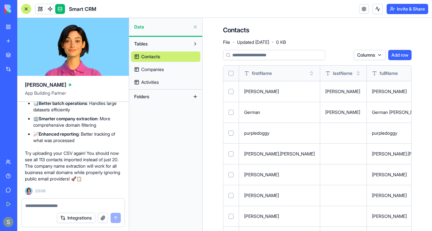
click at [232, 76] on th at bounding box center [231, 73] width 16 height 15
click at [232, 72] on button "Select all" at bounding box center [231, 73] width 5 height 5
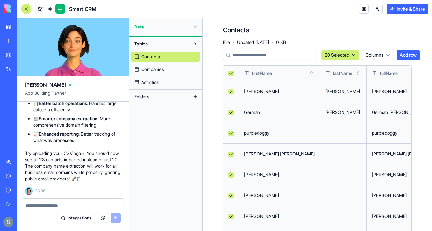
click at [343, 54] on html "BETA My Workspace New app Marketplace Integrations Recent Personal Assistant Sm…" at bounding box center [216, 115] width 432 height 231
click at [341, 68] on div "Delete" at bounding box center [339, 68] width 38 height 10
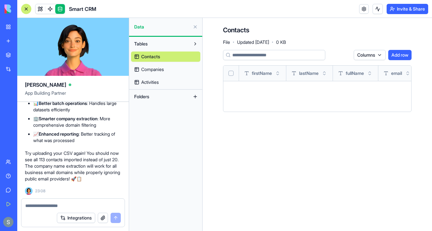
click at [163, 70] on span "Companies" at bounding box center [152, 69] width 23 height 6
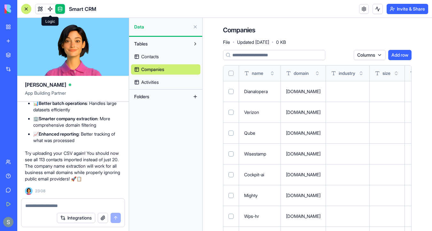
click at [42, 8] on span at bounding box center [50, 9] width 18 height 18
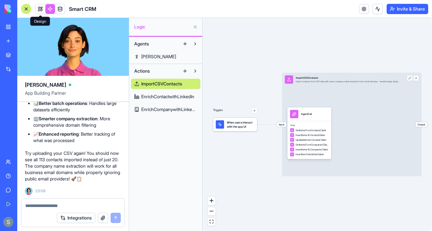
click at [39, 9] on link at bounding box center [40, 9] width 10 height 10
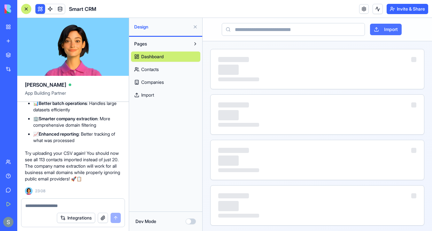
click at [386, 28] on button "Import" at bounding box center [386, 30] width 32 height 12
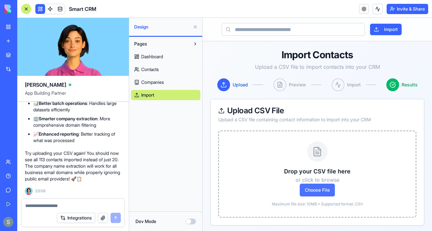
click at [320, 190] on span "Choose File" at bounding box center [317, 190] width 35 height 13
click at [203, 18] on input "Choose File" at bounding box center [203, 18] width 0 height 0
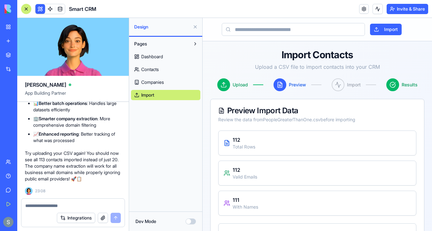
scroll to position [185, 0]
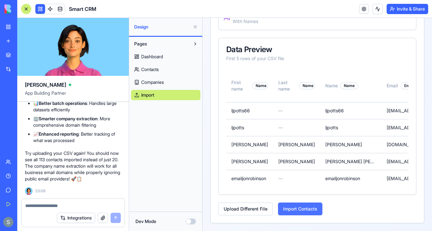
click at [308, 209] on button "Import Contacts" at bounding box center [300, 208] width 44 height 13
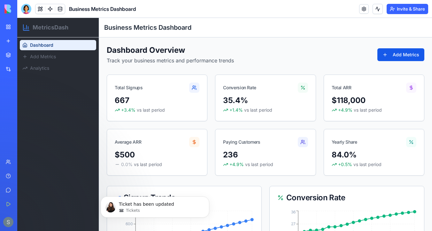
click at [8, 8] on img at bounding box center [24, 8] width 40 height 9
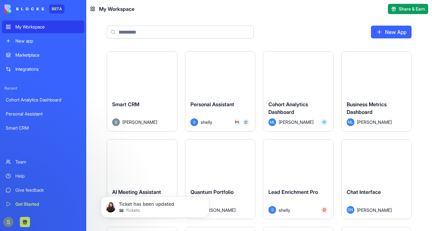
click at [37, 40] on div "New app" at bounding box center [47, 41] width 65 height 6
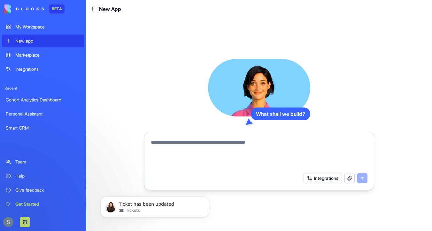
click at [190, 143] on textarea at bounding box center [259, 153] width 217 height 31
click at [306, 142] on textarea "**********" at bounding box center [259, 153] width 217 height 31
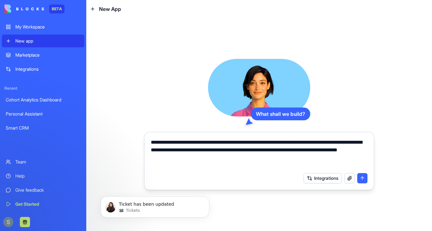
paste textarea "**********"
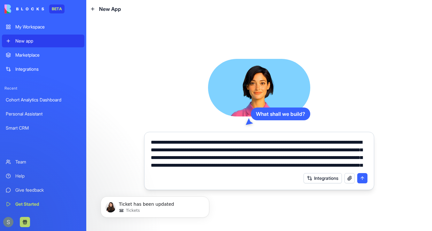
scroll to position [14, 0]
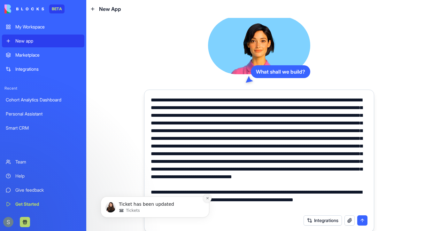
click at [209, 198] on icon "Dismiss notification" at bounding box center [208, 198] width 4 height 4
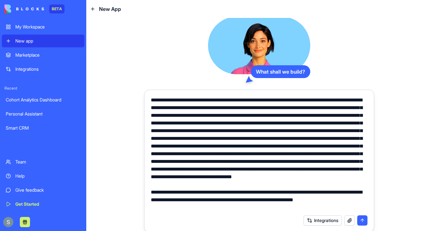
click at [179, 208] on textarea at bounding box center [259, 153] width 217 height 115
click at [193, 210] on textarea at bounding box center [259, 153] width 217 height 115
paste textarea "**********"
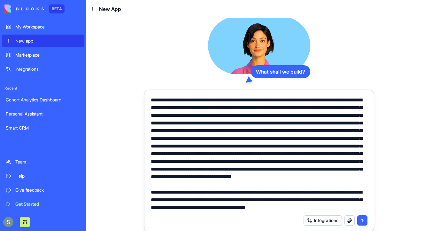
scroll to position [22, 0]
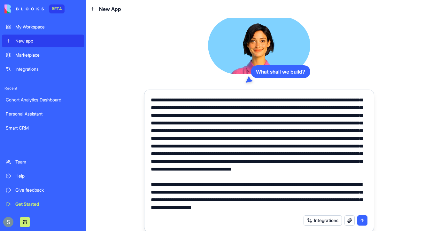
type textarea "**********"
